Goal: Register for event/course

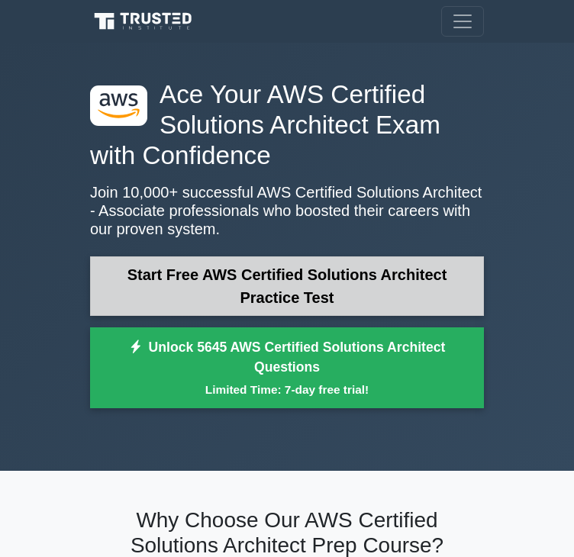
click at [241, 279] on link "Start Free AWS Certified Solutions Architect Practice Test" at bounding box center [287, 287] width 394 height 60
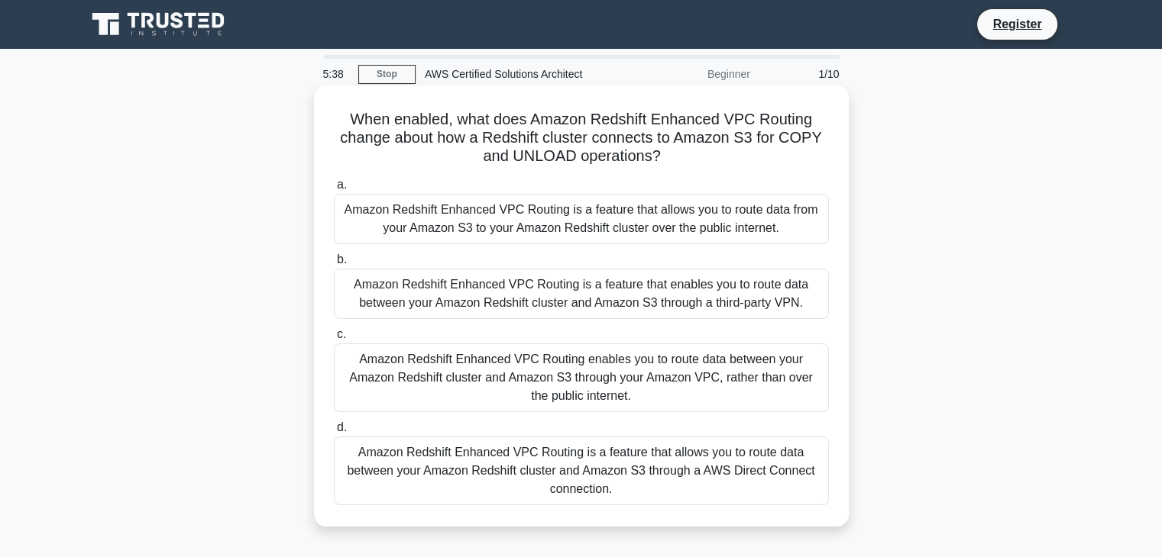
click at [509, 306] on div "Amazon Redshift Enhanced VPC Routing is a feature that enables you to route dat…" at bounding box center [581, 294] width 495 height 50
click at [334, 265] on input "b. Amazon Redshift Enhanced VPC Routing is a feature that enables you to route …" at bounding box center [334, 260] width 0 height 10
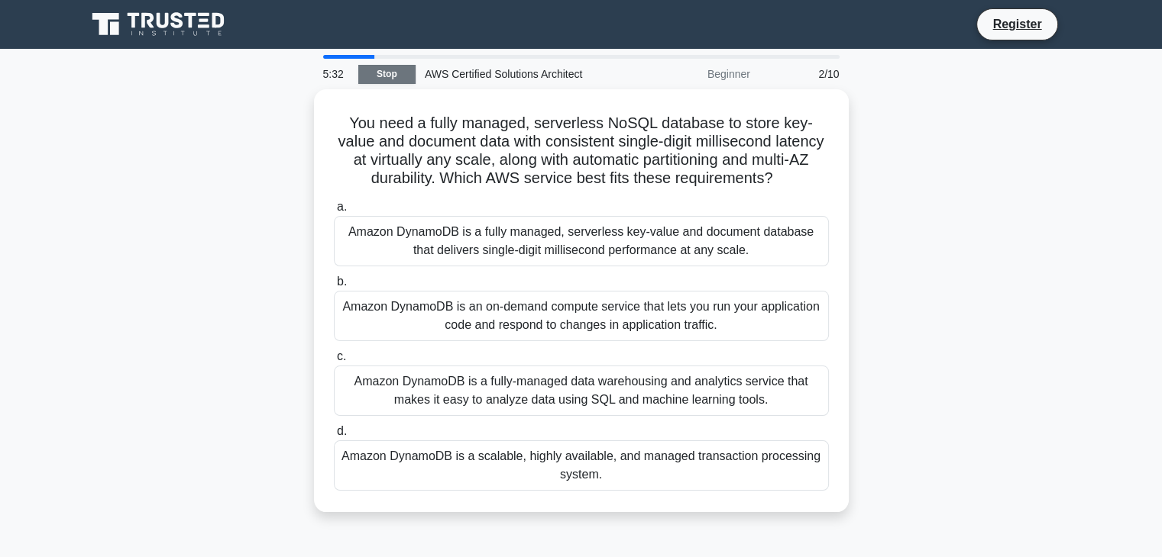
click at [376, 71] on link "Stop" at bounding box center [386, 74] width 57 height 19
